Goal: Contribute content

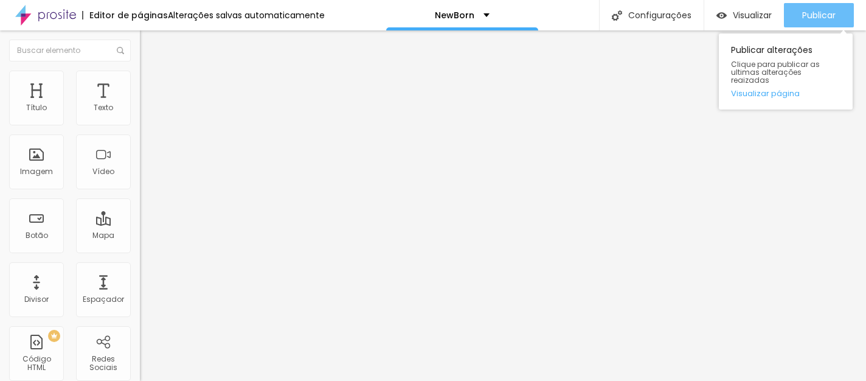
click at [802, 18] on span "Publicar" at bounding box center [818, 15] width 33 height 10
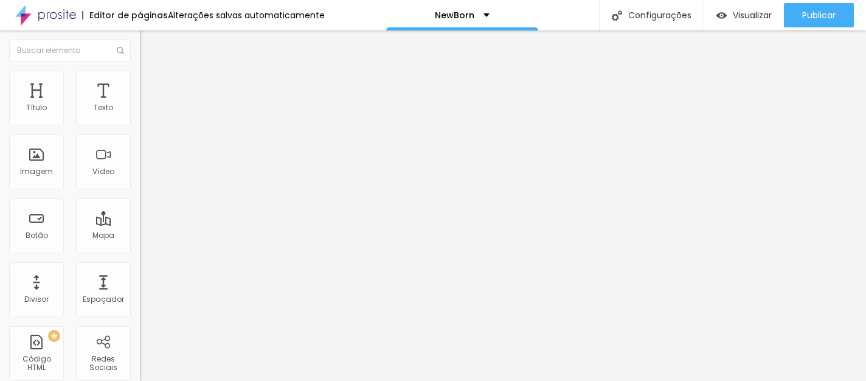
click at [140, 105] on span "Trocar imagem" at bounding box center [173, 99] width 66 height 10
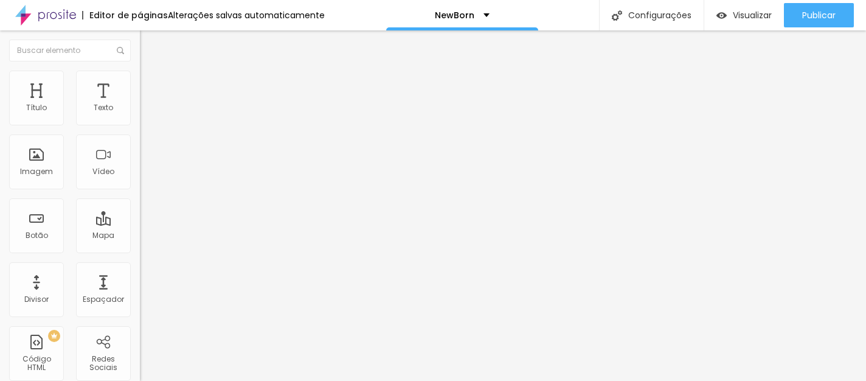
click at [140, 105] on span "Trocar imagem" at bounding box center [173, 99] width 66 height 10
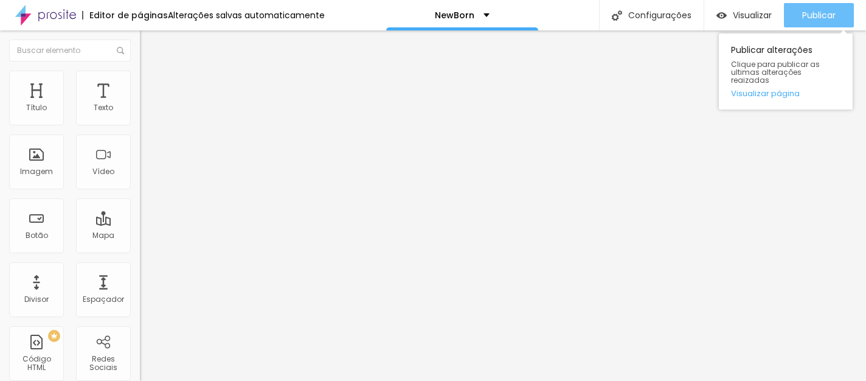
click at [819, 24] on div "Publicar" at bounding box center [818, 15] width 33 height 24
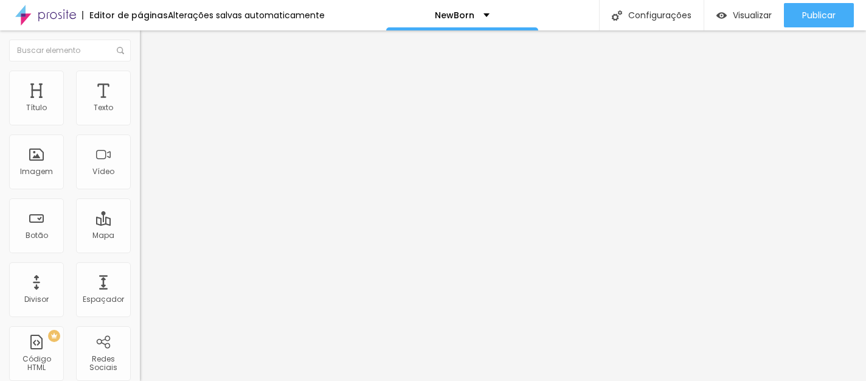
click at [140, 103] on div "Trocar imagem" at bounding box center [210, 99] width 140 height 9
click at [140, 105] on span "Trocar imagem" at bounding box center [173, 99] width 66 height 10
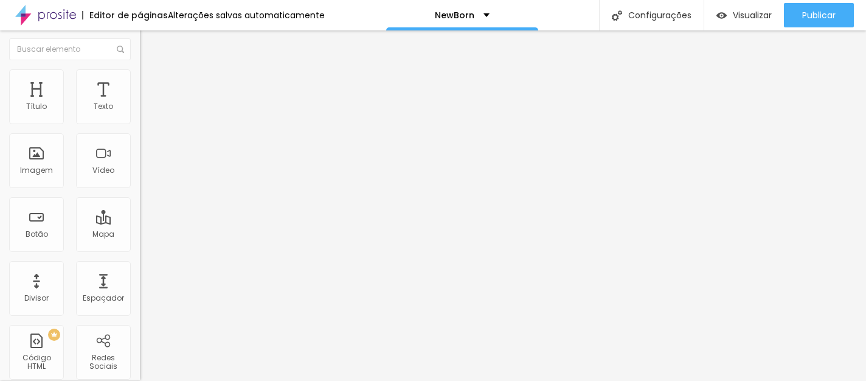
click at [140, 79] on li "Avançado" at bounding box center [210, 75] width 140 height 12
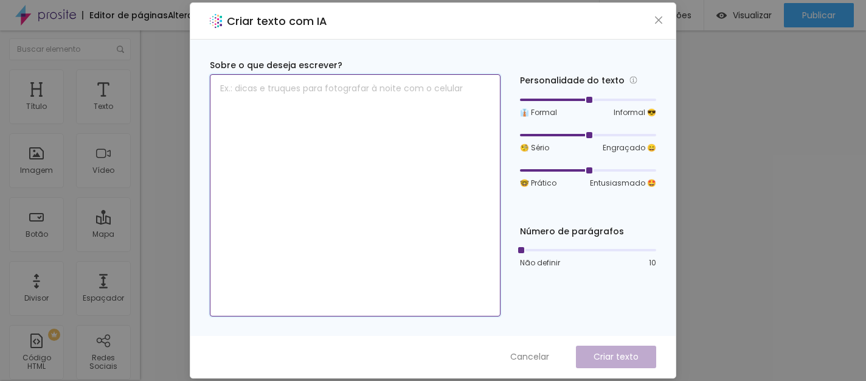
click at [387, 221] on textarea at bounding box center [355, 195] width 291 height 242
paste textarea "Fazemos um newborn no estilo lifestyle onde a intenção é registrar de forma sim…"
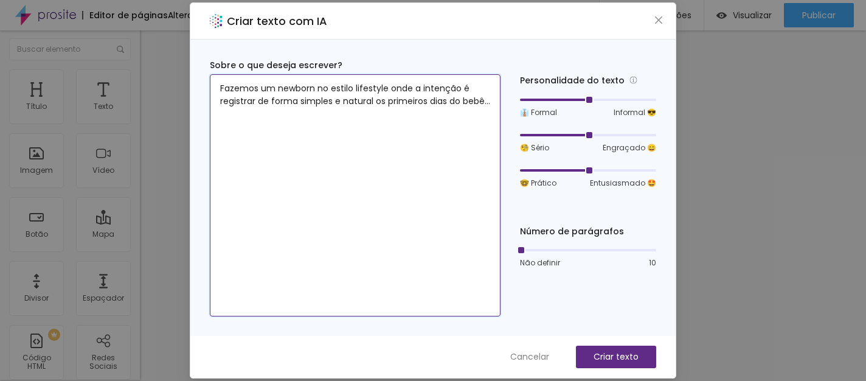
type textarea "Fazemos um newborn no estilo lifestyle onde a intenção é registrar de forma sim…"
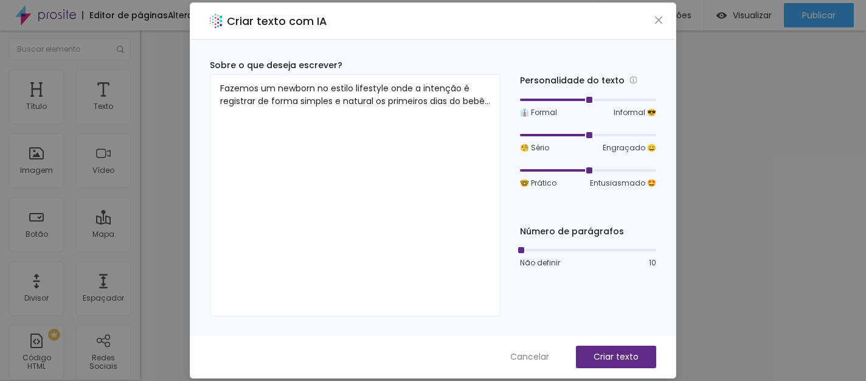
click at [598, 95] on div "👔 Formal Informal 😎" at bounding box center [588, 106] width 136 height 23
click at [605, 355] on p "Criar texto" at bounding box center [616, 356] width 45 height 13
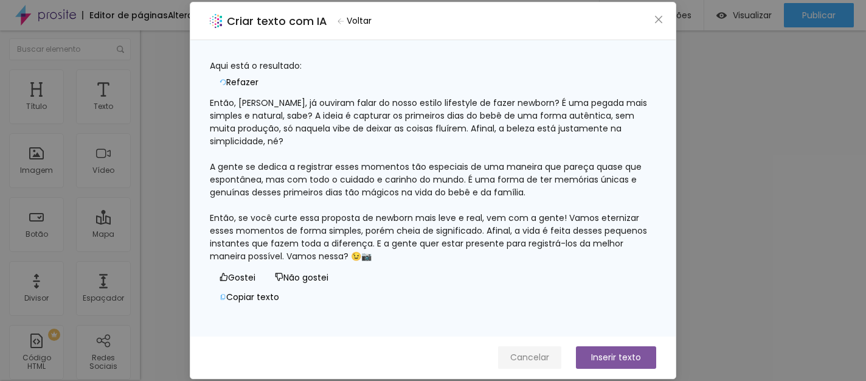
click at [518, 357] on span "Cancelar" at bounding box center [529, 357] width 39 height 13
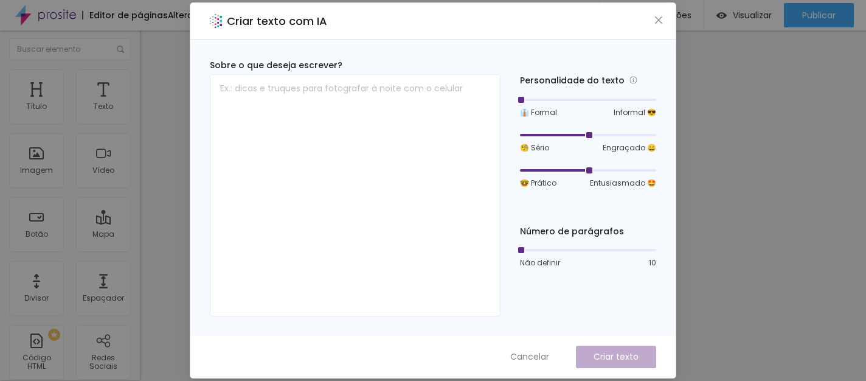
drag, startPoint x: 588, startPoint y: 100, endPoint x: 533, endPoint y: 105, distance: 55.5
click at [533, 105] on div "👔 Formal Informal 😎" at bounding box center [588, 106] width 136 height 23
drag, startPoint x: 525, startPoint y: 101, endPoint x: 551, endPoint y: 99, distance: 26.3
click at [551, 99] on div at bounding box center [554, 100] width 6 height 6
drag, startPoint x: 590, startPoint y: 134, endPoint x: 567, endPoint y: 134, distance: 22.5
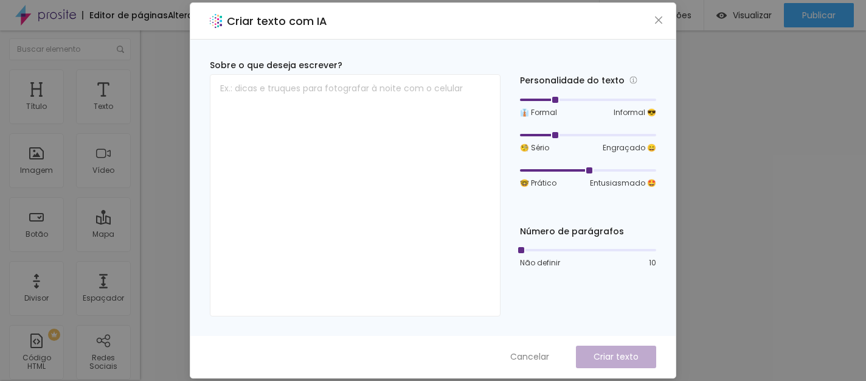
click at [567, 134] on div at bounding box center [588, 134] width 136 height 7
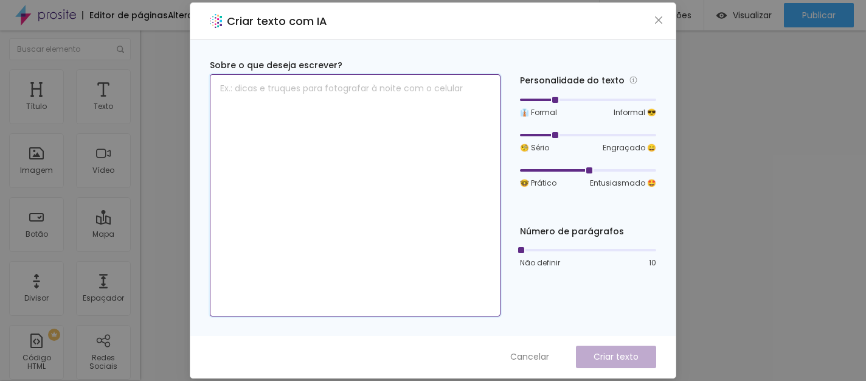
click at [353, 150] on textarea at bounding box center [355, 195] width 291 height 242
paste textarea "Fazemos um newborn no estilo lifestyle onde a intenção é registrar de forma sim…"
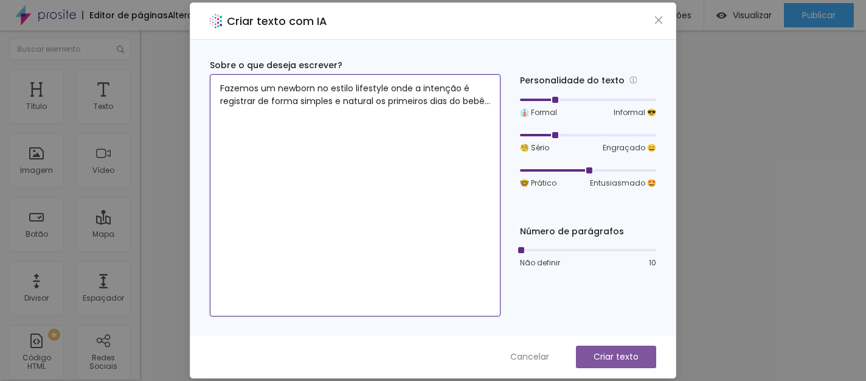
type textarea "Fazemos um newborn no estilo lifestyle onde a intenção é registrar de forma sim…"
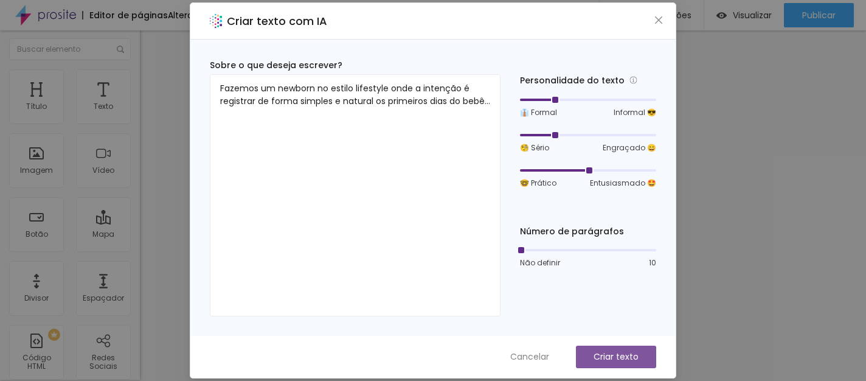
click at [612, 359] on p "Criar texto" at bounding box center [616, 356] width 45 height 13
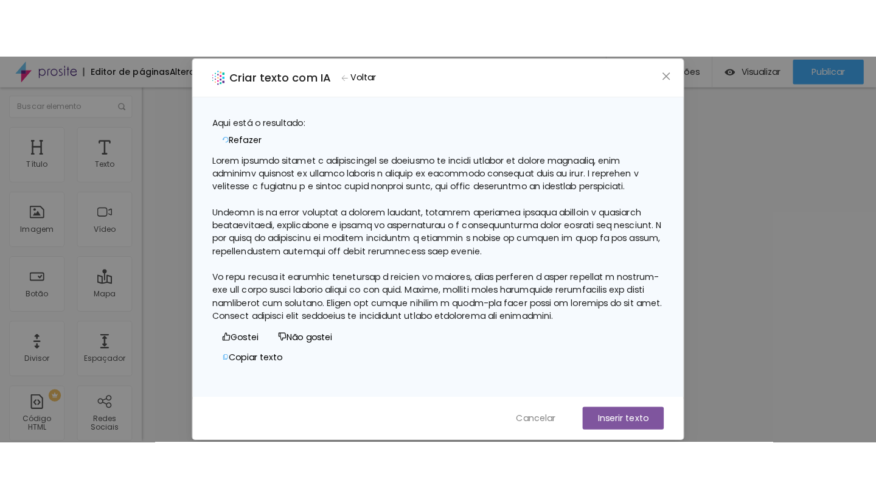
scroll to position [24, 0]
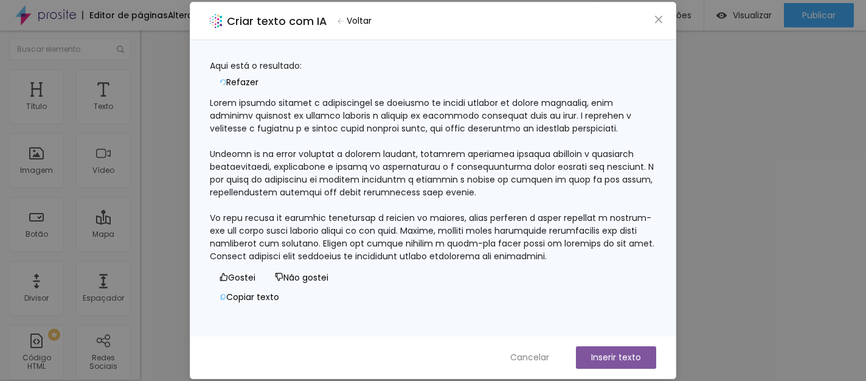
click at [587, 352] on button "Inserir texto" at bounding box center [616, 357] width 80 height 23
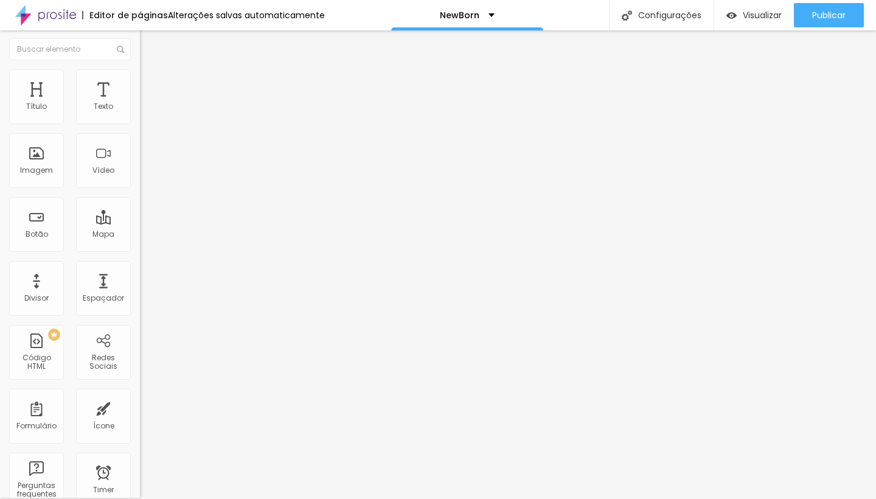
click at [140, 103] on span "Trocar imagem" at bounding box center [173, 98] width 66 height 10
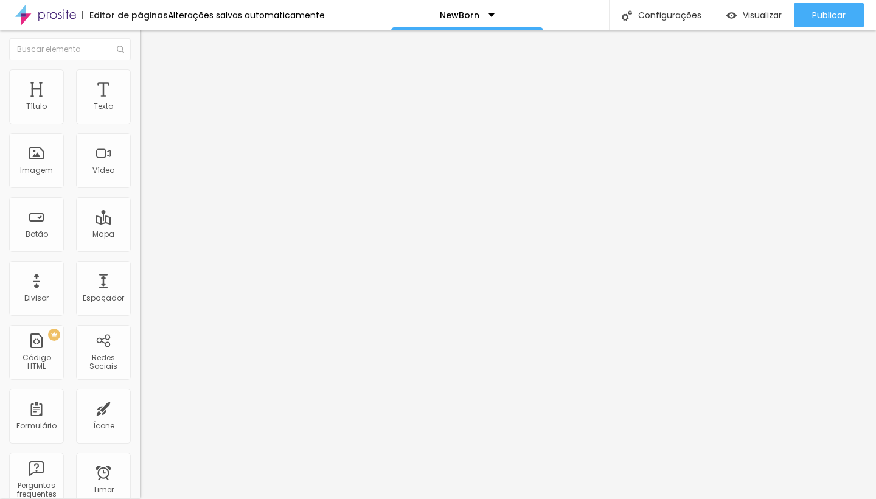
click at [140, 103] on span "Trocar imagem" at bounding box center [173, 98] width 66 height 10
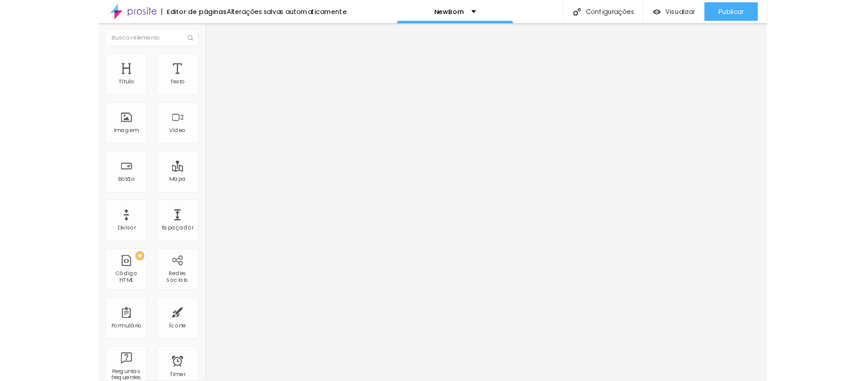
scroll to position [0, 0]
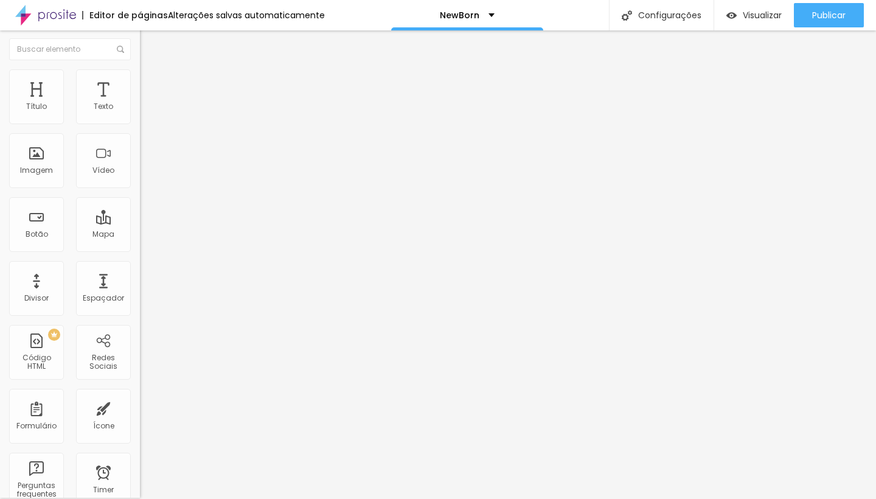
click at [140, 74] on img at bounding box center [145, 74] width 11 height 11
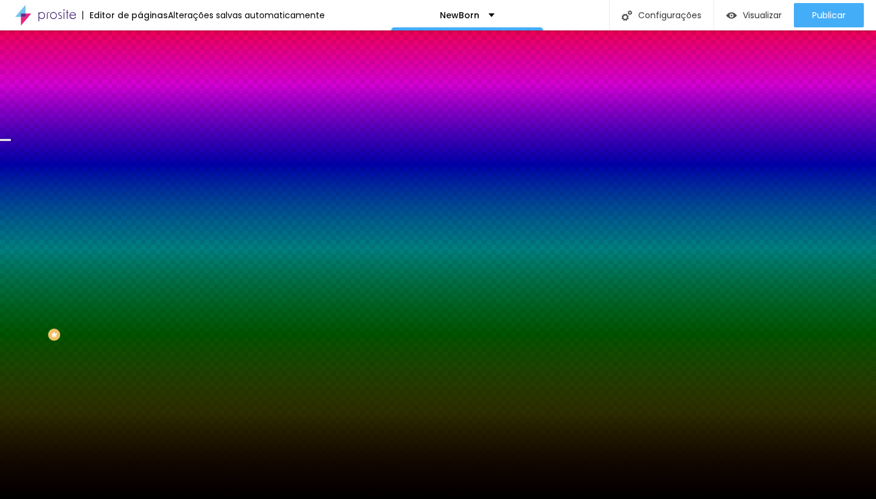
click at [140, 111] on span "Trocar imagem" at bounding box center [173, 105] width 66 height 10
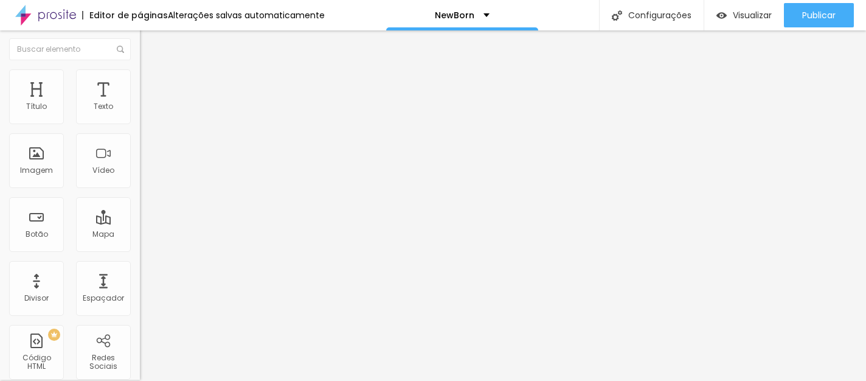
click at [140, 103] on span "Trocar imagem" at bounding box center [173, 98] width 66 height 10
click at [151, 83] on span "Estilo" at bounding box center [160, 77] width 19 height 10
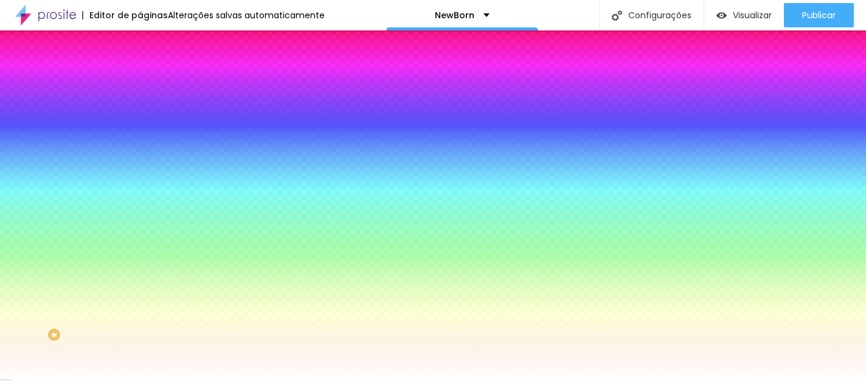
click at [140, 81] on img at bounding box center [145, 86] width 11 height 11
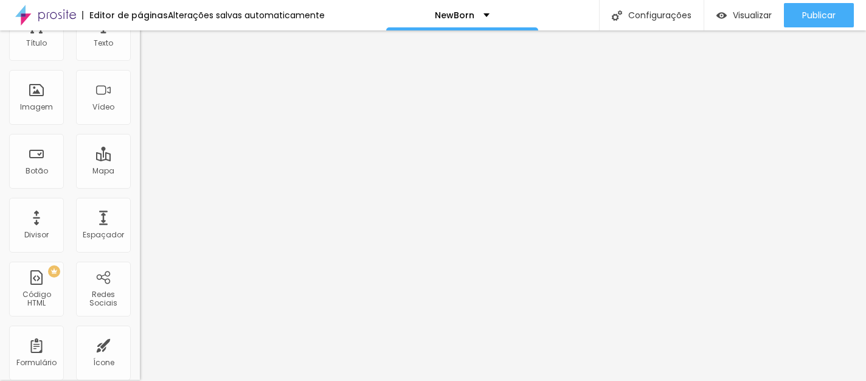
scroll to position [63, 0]
click at [140, 268] on div "20 px Espaçamento Interno ID Html Classes Html Visível nos dispositivos Celular…" at bounding box center [210, 201] width 140 height 340
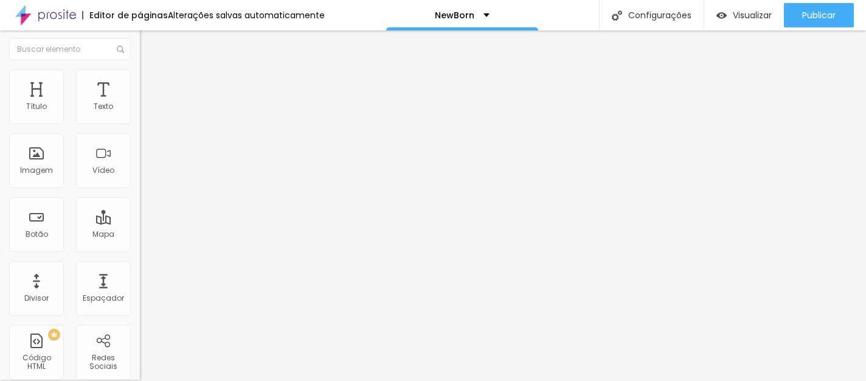
click at [140, 103] on span "Trocar imagem" at bounding box center [173, 98] width 66 height 10
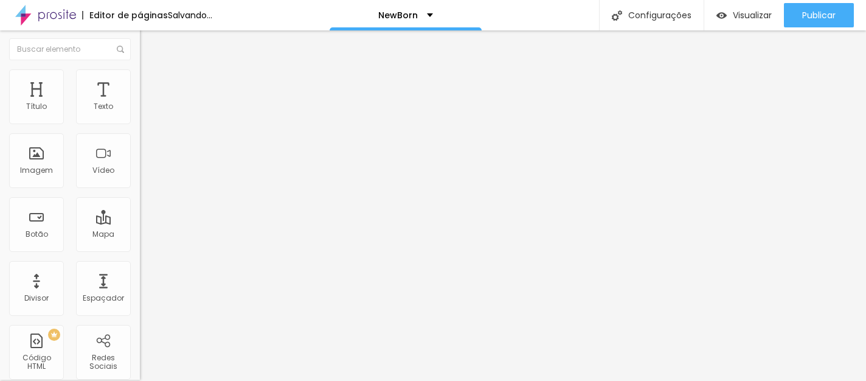
click at [140, 103] on span "Trocar imagem" at bounding box center [173, 98] width 66 height 10
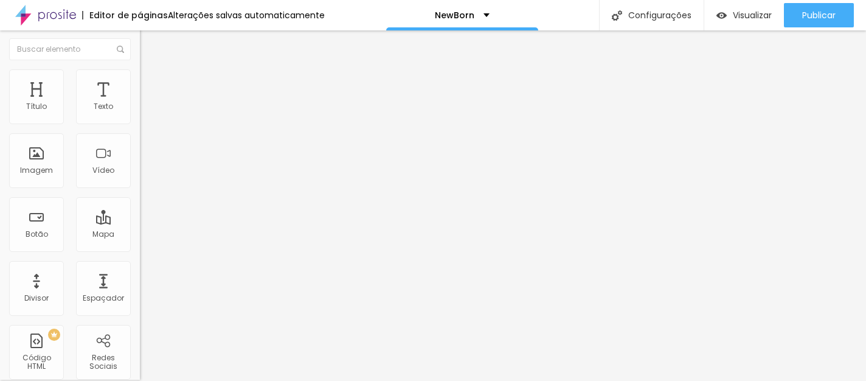
click at [140, 103] on span "Trocar imagem" at bounding box center [173, 97] width 66 height 10
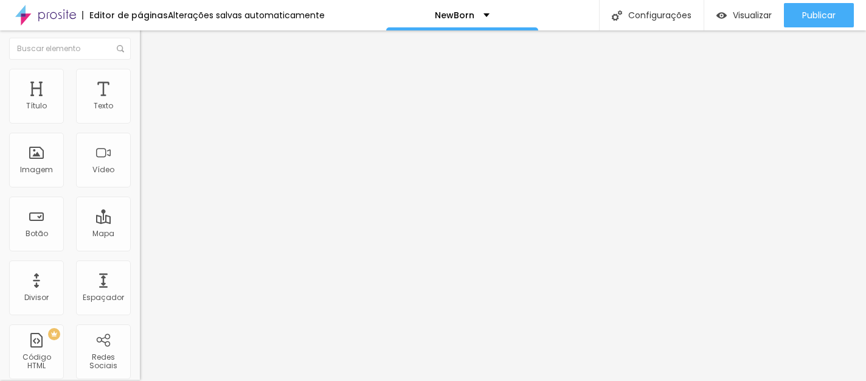
drag, startPoint x: 116, startPoint y: 157, endPoint x: 125, endPoint y: 159, distance: 9.4
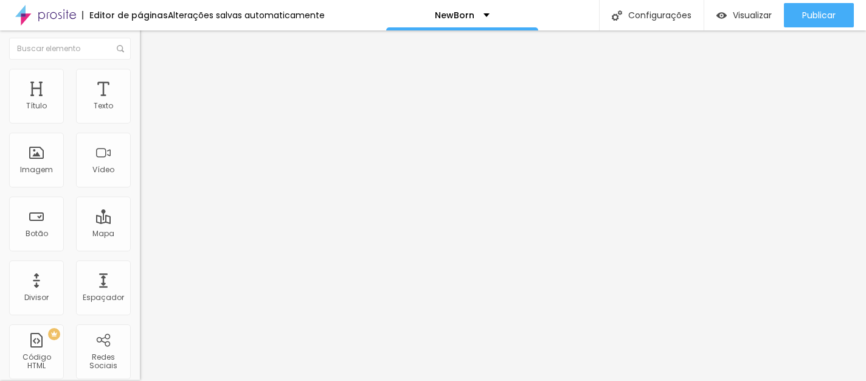
scroll to position [0, 0]
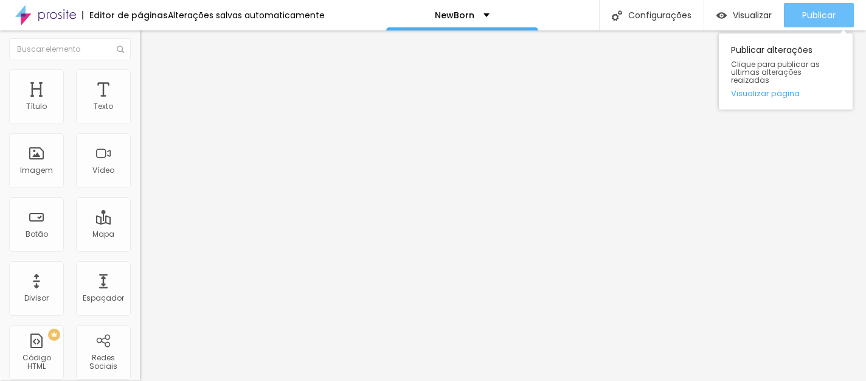
click at [819, 13] on span "Publicar" at bounding box center [818, 15] width 33 height 10
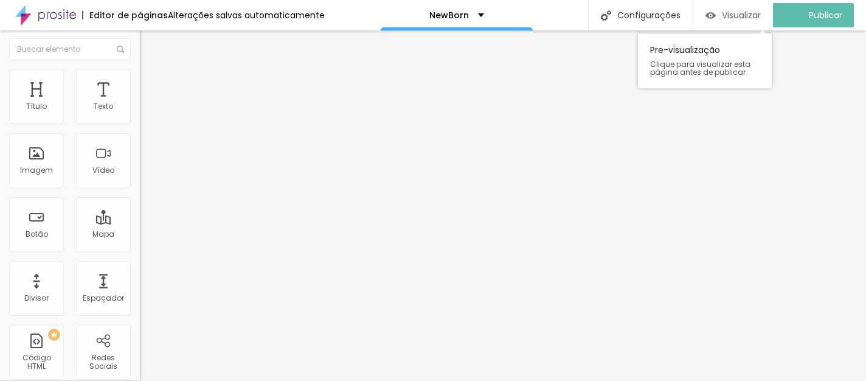
click at [753, 10] on span "Visualizar" at bounding box center [741, 15] width 39 height 10
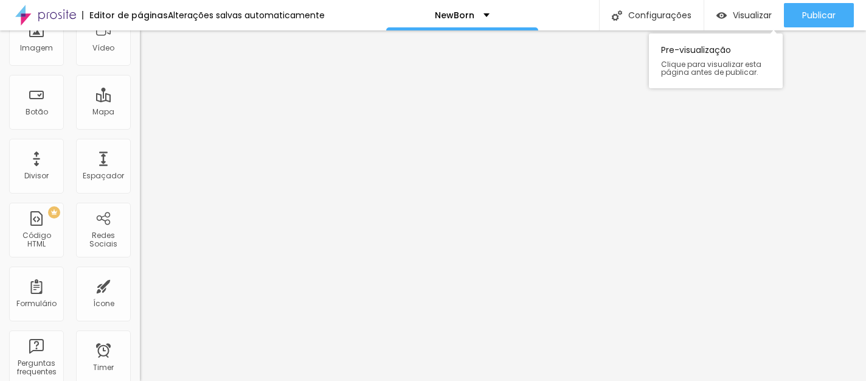
scroll to position [1, 0]
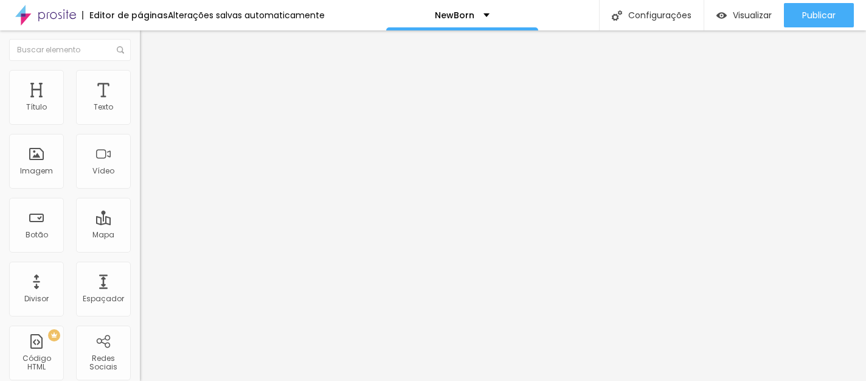
click at [140, 104] on span "Trocar imagem" at bounding box center [173, 99] width 66 height 10
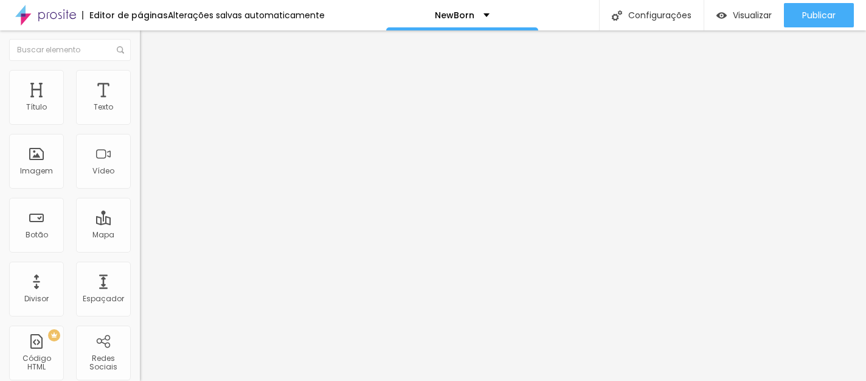
click at [250, 380] on div at bounding box center [433, 388] width 866 height 0
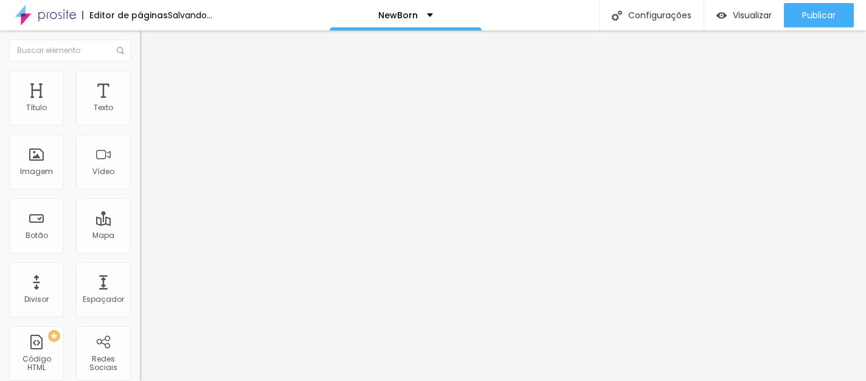
click at [140, 105] on span "Trocar imagem" at bounding box center [173, 99] width 66 height 10
